Goal: Entertainment & Leisure: Consume media (video, audio)

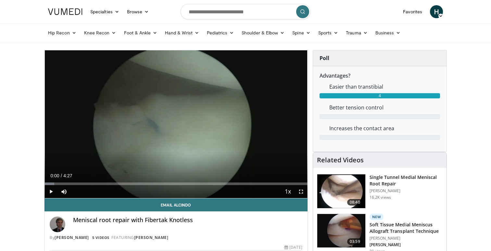
click at [50, 194] on span "Video Player" at bounding box center [50, 191] width 13 height 13
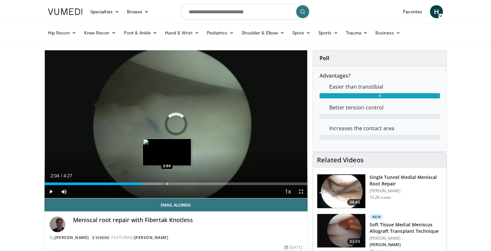
click at [167, 182] on div "Loaded : 44.75% 1:39 2:04" at bounding box center [175, 182] width 263 height 6
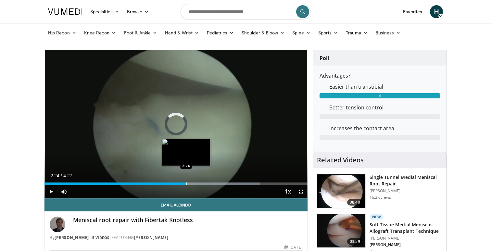
click at [186, 182] on div "Loaded : 82.07% 2:24 2:24" at bounding box center [175, 182] width 263 height 6
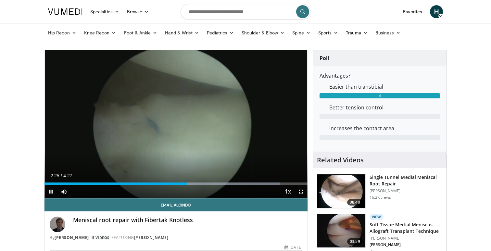
click at [208, 178] on div "Current Time 2:25 / Duration 4:27" at bounding box center [175, 176] width 263 height 6
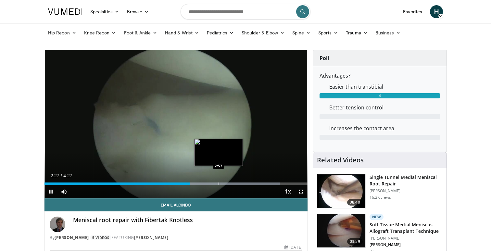
click at [219, 181] on div "Loaded : 89.54% 2:27 2:57" at bounding box center [175, 182] width 263 height 6
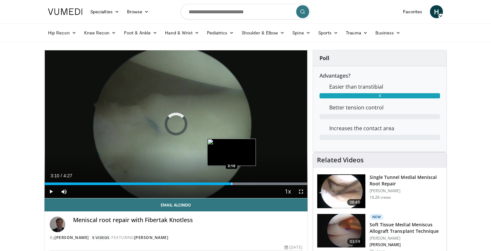
click at [231, 181] on div "Loaded : 99.97% 2:58 3:10" at bounding box center [175, 182] width 263 height 6
click at [244, 181] on div "Loaded : 99.97% 3:23 3:23" at bounding box center [175, 182] width 263 height 6
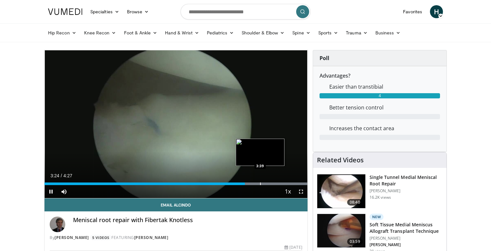
click at [261, 182] on div "Progress Bar" at bounding box center [260, 183] width 1 height 3
